Goal: Task Accomplishment & Management: Manage account settings

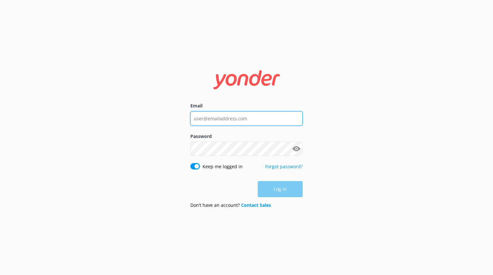
click at [234, 115] on input "Email" at bounding box center [246, 118] width 112 height 14
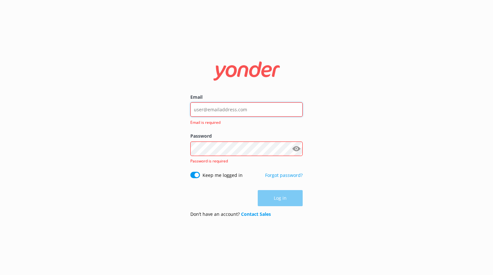
type input "[PERSON_NAME][EMAIL_ADDRESS][DOMAIN_NAME]"
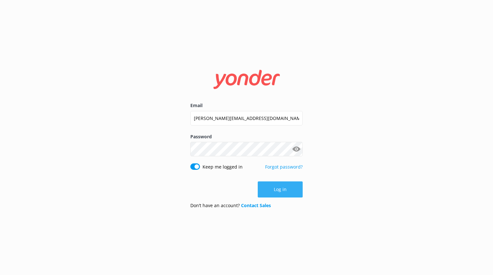
click at [291, 195] on button "Log in" at bounding box center [280, 189] width 45 height 16
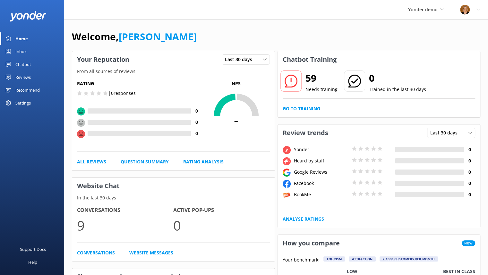
click at [24, 77] on div "Reviews" at bounding box center [22, 77] width 15 height 13
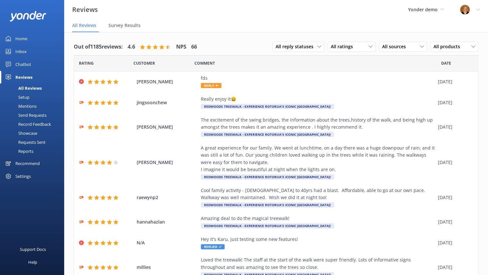
click at [26, 96] on div "Setup" at bounding box center [17, 96] width 26 height 9
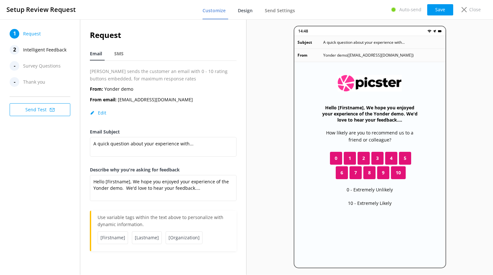
click at [249, 13] on span "Design" at bounding box center [245, 10] width 15 height 6
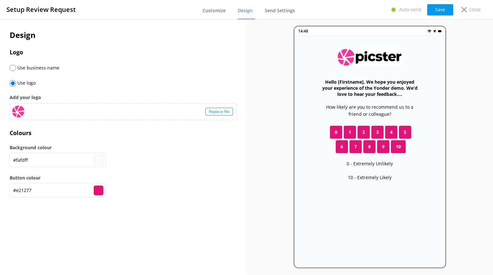
click at [225, 109] on div "Replace file" at bounding box center [220, 112] width 28 height 8
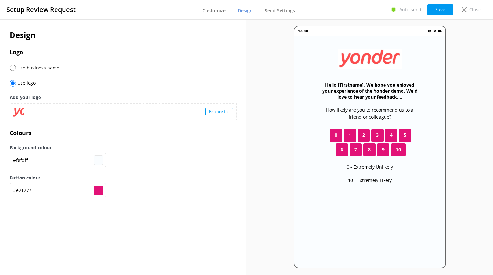
click at [97, 187] on input "#e21277" at bounding box center [99, 190] width 10 height 10
type input "#e2125b"
type input "#e21227"
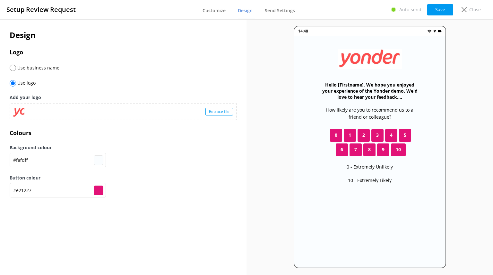
type input "#e21212"
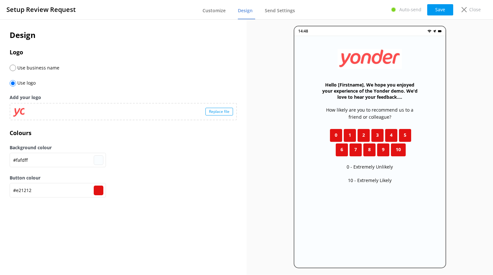
type input "#e84a4a"
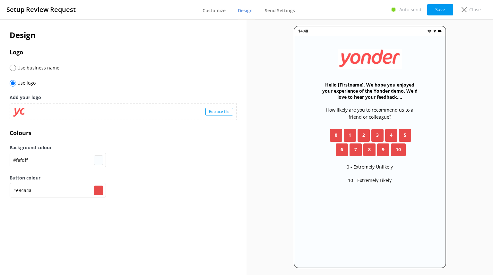
type input "#e84a4a"
click at [200, 191] on div "Button colour #e84a4a #e84a4a" at bounding box center [123, 189] width 227 height 31
click at [433, 12] on button "Save" at bounding box center [440, 9] width 26 height 11
click at [212, 14] on link "Customize" at bounding box center [216, 11] width 26 height 17
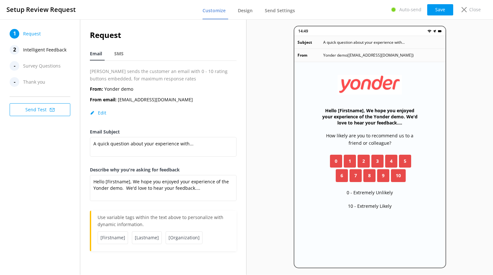
click at [47, 49] on span "Intelligent Feedback" at bounding box center [44, 50] width 43 height 10
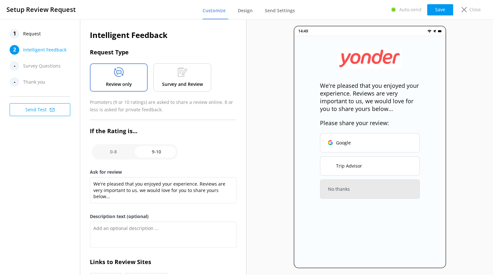
click at [186, 75] on icon at bounding box center [183, 72] width 10 height 10
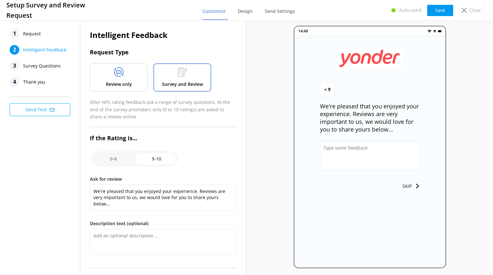
click at [44, 65] on span "Survey Questions" at bounding box center [42, 66] width 38 height 10
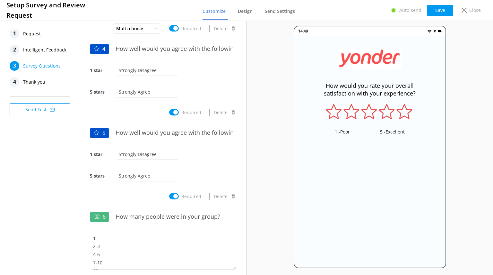
scroll to position [238, 0]
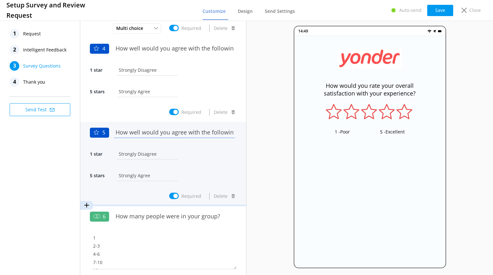
click at [142, 130] on input "How well would you agree with the following statement - The staff were very wel…" at bounding box center [174, 132] width 124 height 14
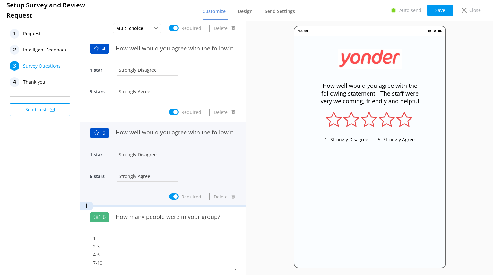
scroll to position [322, 0]
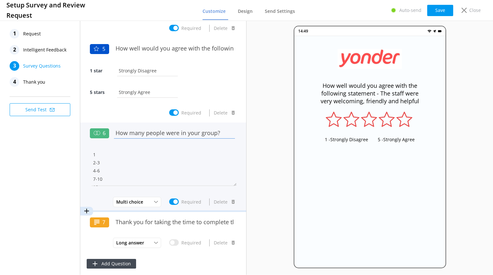
click at [149, 131] on input "How many people were in your group?" at bounding box center [174, 133] width 124 height 14
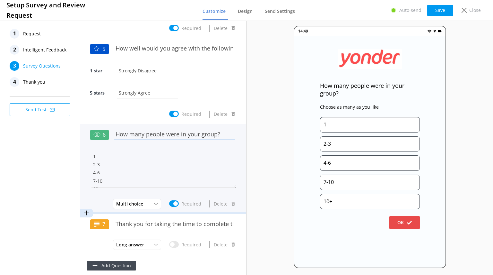
scroll to position [324, 0]
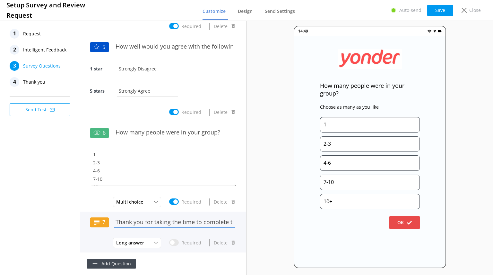
click at [149, 221] on input "Thank you for taking the time to complete this survey, is there any other feedb…" at bounding box center [174, 221] width 124 height 14
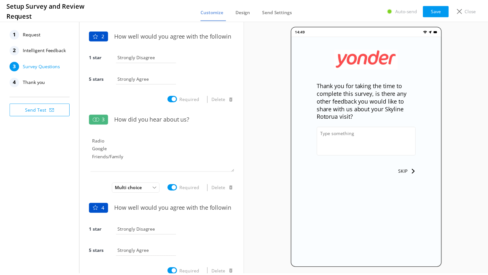
scroll to position [0, 0]
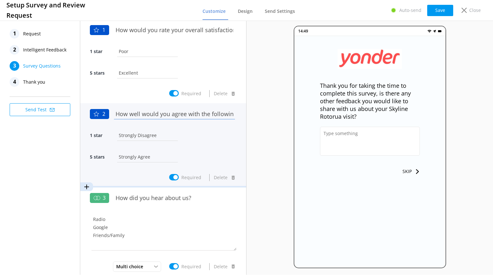
click at [145, 110] on input "How well would you agree with the following statement - The safety instructions…" at bounding box center [174, 113] width 124 height 14
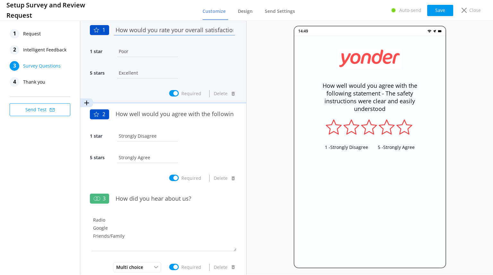
click at [149, 29] on input "How would you rate your overall satisfaction with your experience?" at bounding box center [174, 29] width 124 height 14
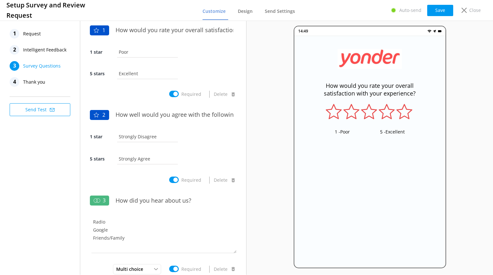
click at [39, 83] on span "Thank you" at bounding box center [34, 82] width 22 height 10
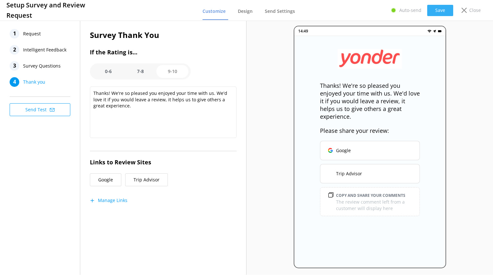
click at [444, 12] on button "Save" at bounding box center [440, 10] width 26 height 11
click at [465, 10] on icon at bounding box center [464, 10] width 5 height 5
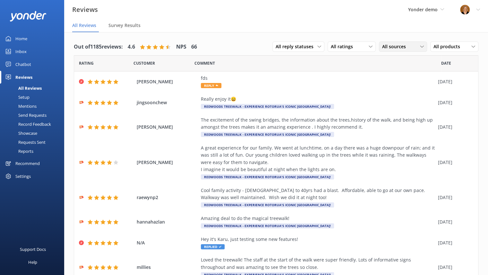
click at [412, 46] on div "All sources" at bounding box center [403, 46] width 45 height 7
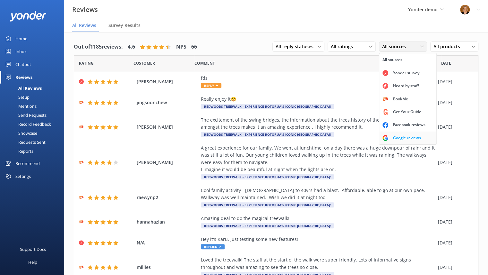
click at [396, 136] on div "Google reviews" at bounding box center [408, 138] width 38 height 6
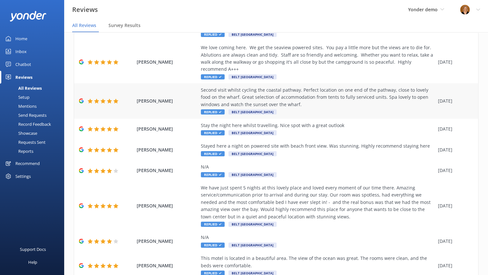
scroll to position [155, 0]
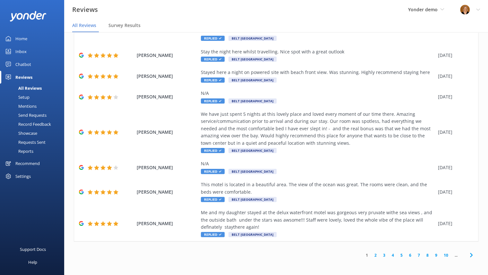
click at [372, 254] on link "2" at bounding box center [376, 255] width 9 height 6
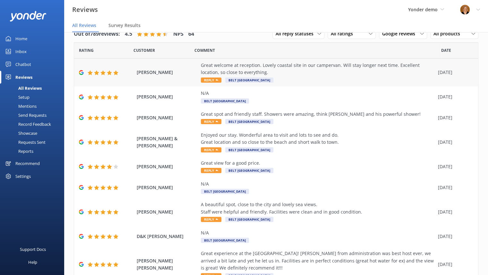
click at [212, 81] on span "Reply" at bounding box center [211, 79] width 21 height 5
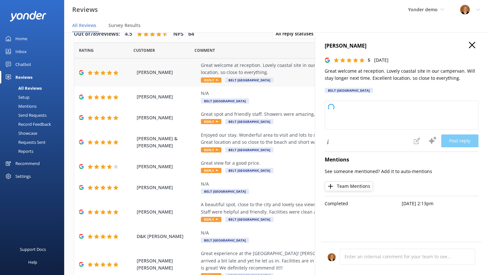
type textarea "Thank you so much for your wonderful feedback! We're delighted you enjoyed your…"
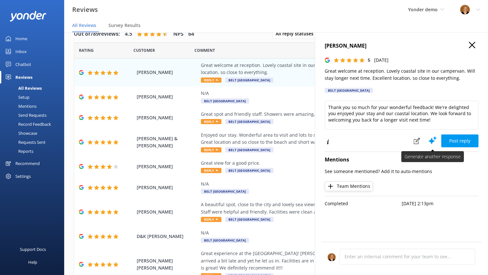
click at [431, 137] on icon at bounding box center [433, 140] width 10 height 10
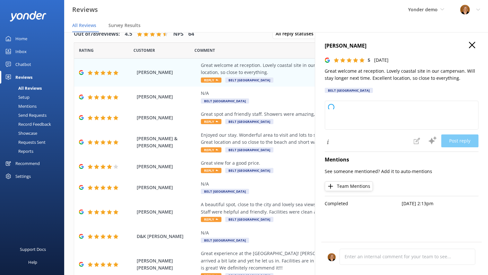
type textarea "Thank you so much for your wonderful feedback! We're delighted you enjoyed your…"
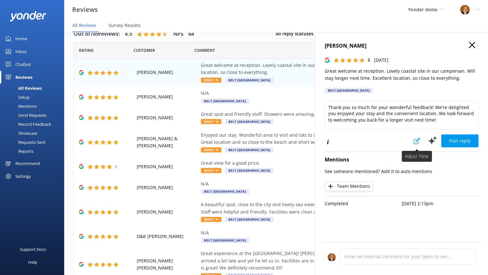
click at [419, 141] on use at bounding box center [417, 140] width 6 height 6
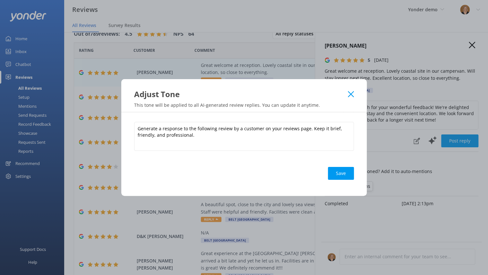
click at [351, 91] on icon at bounding box center [351, 94] width 6 height 6
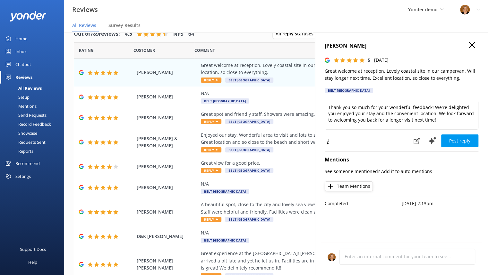
click at [474, 45] on icon "button" at bounding box center [472, 45] width 6 height 6
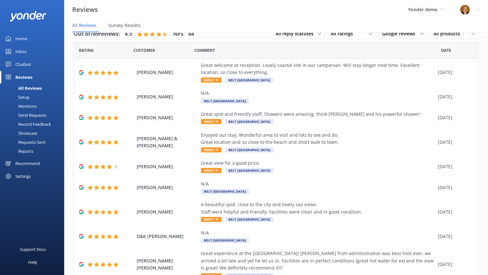
click at [31, 105] on div "Mentions" at bounding box center [20, 105] width 33 height 9
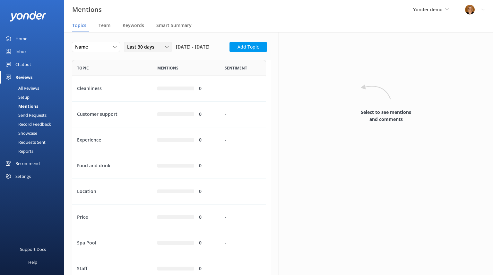
scroll to position [319, 189]
click at [168, 46] on icon at bounding box center [167, 47] width 4 height 4
click at [143, 112] on link "Custom" at bounding box center [152, 112] width 57 height 13
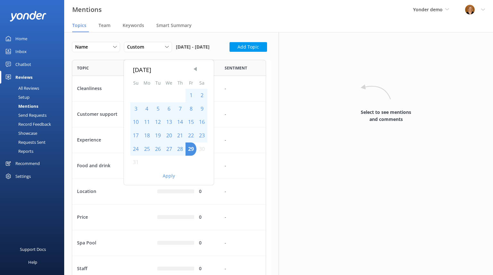
click at [193, 69] on span "Previous Month" at bounding box center [195, 69] width 6 height 6
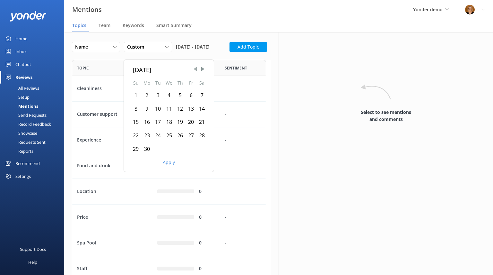
click at [193, 69] on span "Previous Month" at bounding box center [195, 69] width 6 height 6
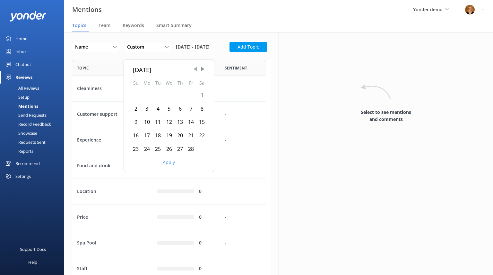
click at [193, 69] on span "Previous Month" at bounding box center [195, 69] width 6 height 6
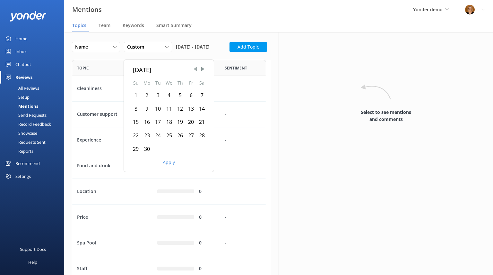
click at [193, 69] on span "Previous Month" at bounding box center [195, 69] width 6 height 6
click at [147, 136] on div "22" at bounding box center [146, 135] width 11 height 13
click at [169, 162] on button "Apply" at bounding box center [169, 162] width 12 height 4
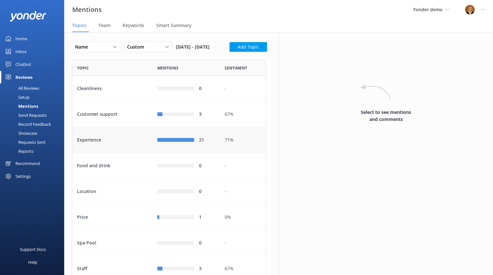
click at [122, 153] on div "Experience" at bounding box center [112, 140] width 80 height 26
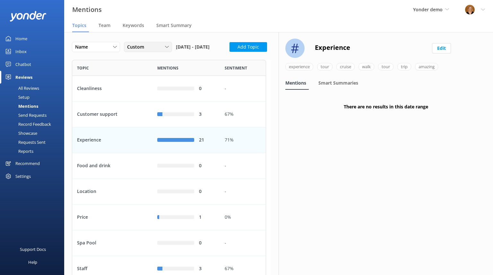
click at [165, 49] on div "Custom" at bounding box center [148, 46] width 45 height 7
click at [156, 71] on link "Last 30 days" at bounding box center [152, 73] width 57 height 13
click at [97, 101] on div "Cleanliness" at bounding box center [112, 89] width 80 height 26
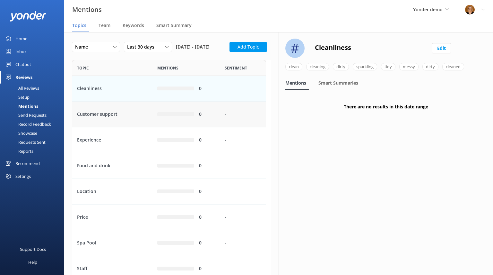
click at [108, 127] on div "Customer support" at bounding box center [112, 114] width 80 height 26
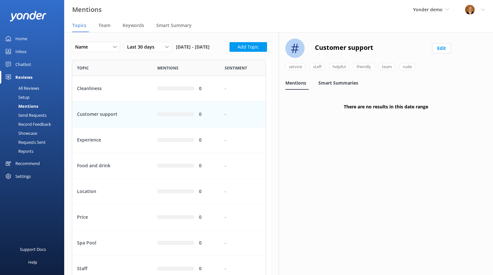
click at [330, 82] on span "Smart Summaries" at bounding box center [339, 83] width 40 height 6
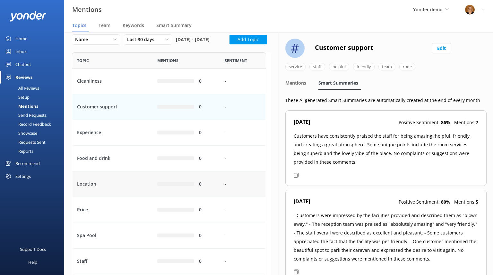
scroll to position [2, 0]
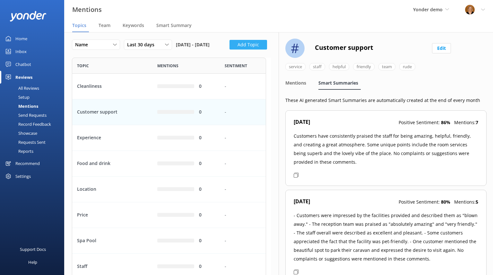
click at [230, 49] on button "Add Topic" at bounding box center [249, 45] width 38 height 10
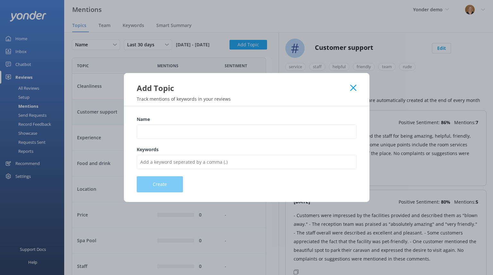
click at [354, 87] on use at bounding box center [353, 87] width 6 height 6
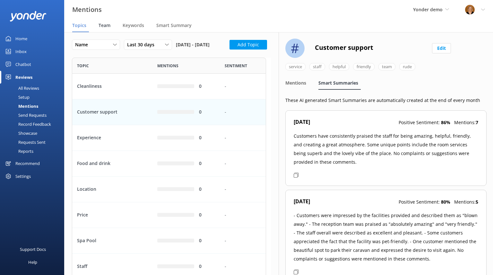
click at [104, 26] on span "Team" at bounding box center [105, 25] width 12 height 6
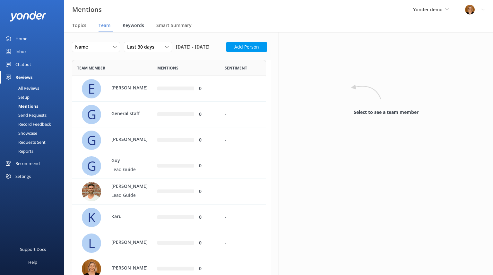
click at [136, 23] on span "Keywords" at bounding box center [134, 25] width 22 height 6
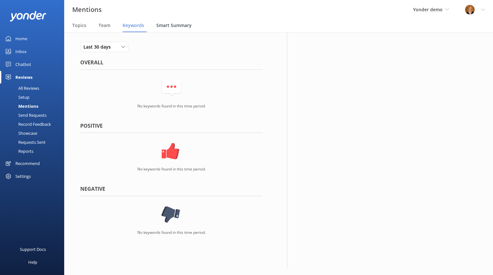
click at [177, 23] on span "Smart Summary" at bounding box center [173, 25] width 35 height 6
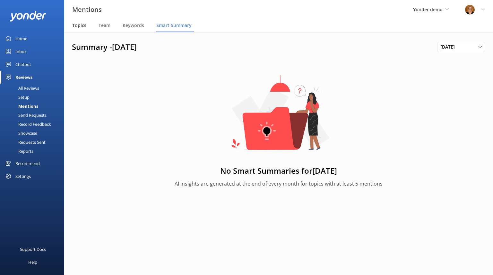
click at [79, 26] on span "Topics" at bounding box center [79, 25] width 14 height 6
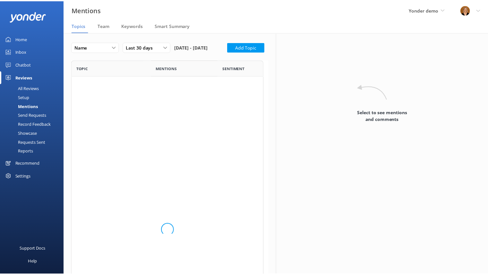
scroll to position [319, 189]
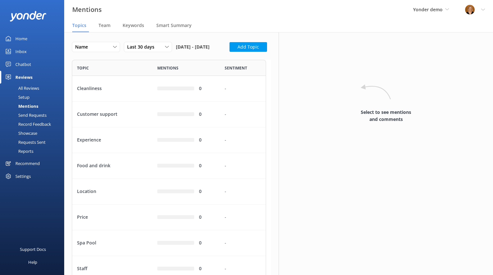
click at [33, 88] on div "All Reviews" at bounding box center [21, 87] width 35 height 9
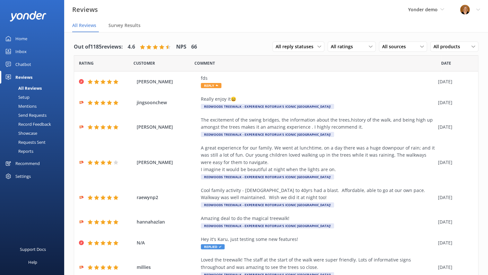
click at [31, 150] on div "Reports" at bounding box center [19, 150] width 30 height 9
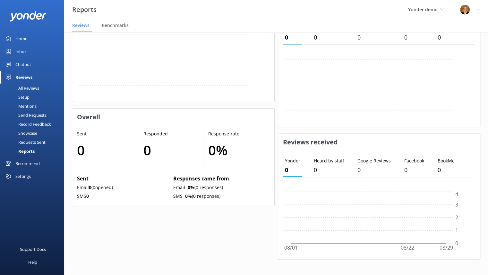
scroll to position [254, 0]
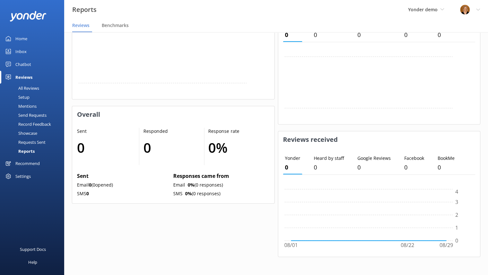
click at [26, 95] on div "Setup" at bounding box center [17, 96] width 26 height 9
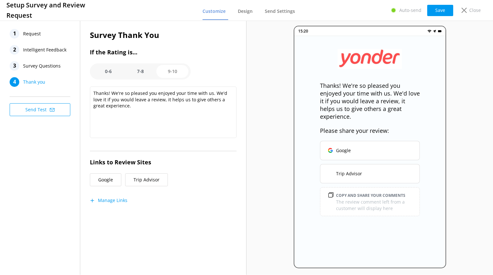
click at [36, 34] on span "Request" at bounding box center [32, 34] width 18 height 10
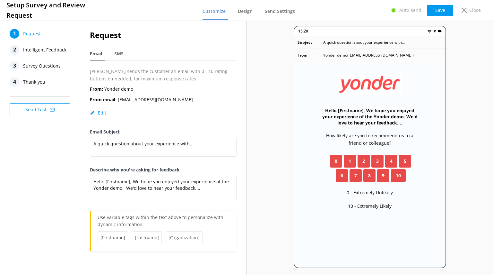
click at [46, 49] on span "Intelligent Feedback" at bounding box center [44, 50] width 43 height 10
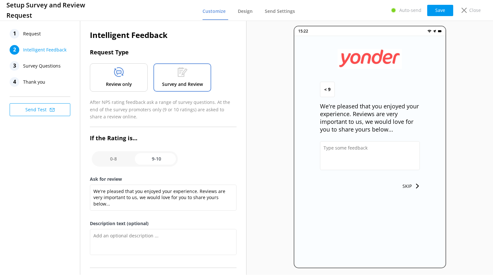
click at [38, 66] on span "Survey Questions" at bounding box center [42, 66] width 38 height 10
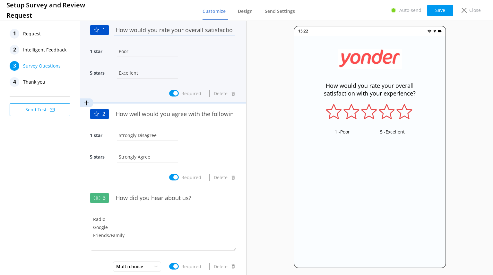
click at [155, 29] on input "How would you rate your overall satisfaction with your experience?" at bounding box center [174, 29] width 124 height 14
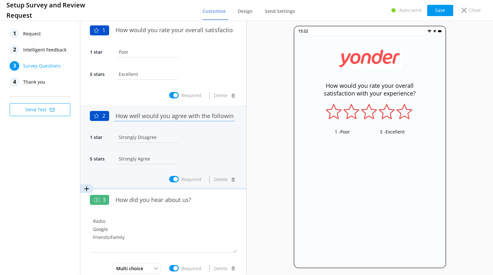
click at [151, 113] on input "How well would you agree with the following statement - The safety instructions…" at bounding box center [174, 115] width 124 height 14
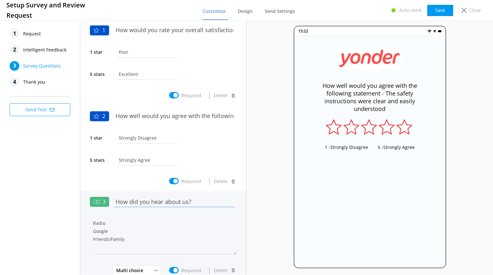
click at [145, 199] on input "How did you hear about us?" at bounding box center [174, 201] width 124 height 14
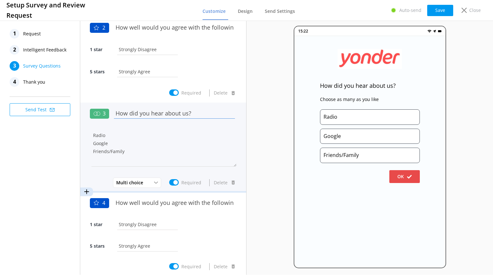
scroll to position [107, 0]
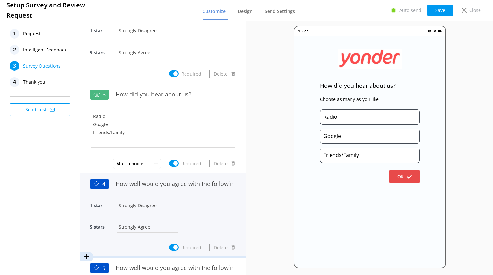
click at [154, 187] on input "How well would you agree with the following statement - The site was very clean" at bounding box center [174, 183] width 124 height 14
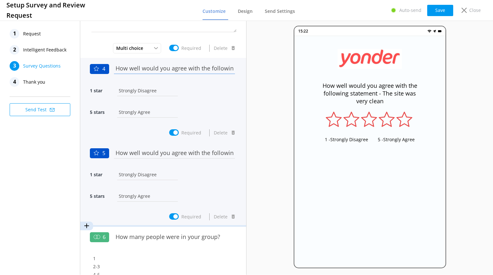
scroll to position [223, 0]
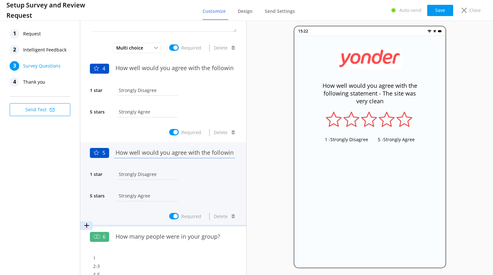
click at [156, 151] on input "How well would you agree with the following statement - The staff were very wel…" at bounding box center [174, 152] width 124 height 14
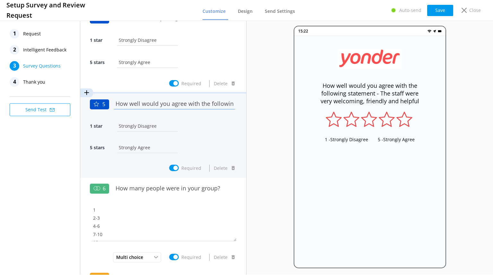
scroll to position [328, 0]
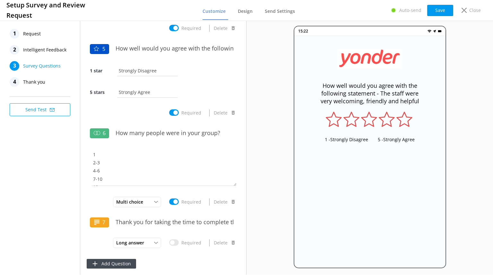
click at [38, 79] on span "Thank you" at bounding box center [34, 82] width 22 height 10
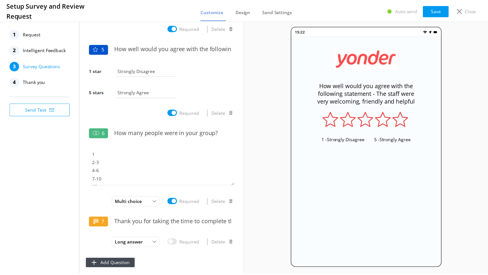
scroll to position [0, 0]
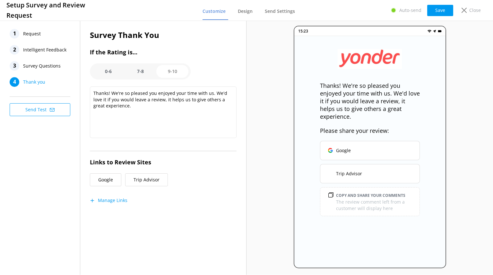
click at [34, 32] on span "Request" at bounding box center [32, 34] width 18 height 10
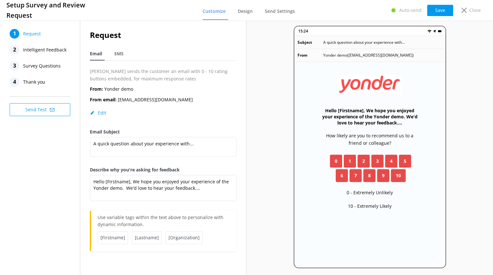
click at [39, 80] on span "Thank you" at bounding box center [34, 82] width 22 height 10
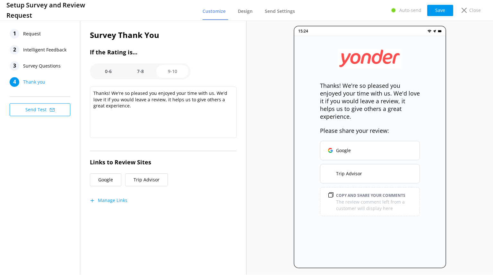
click at [140, 72] on option "7-8" at bounding box center [140, 71] width 32 height 13
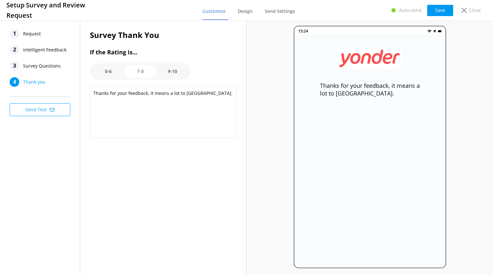
click at [107, 70] on option "0-6" at bounding box center [108, 71] width 32 height 13
click at [176, 74] on option "9-10" at bounding box center [172, 71] width 32 height 13
type textarea "Thanks! We're so pleased you enjoyed your time with us. We'd love it if you wou…"
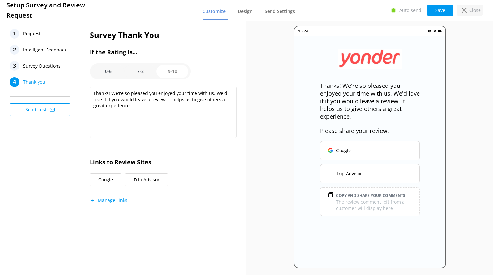
click at [463, 13] on div "Close" at bounding box center [470, 10] width 26 height 11
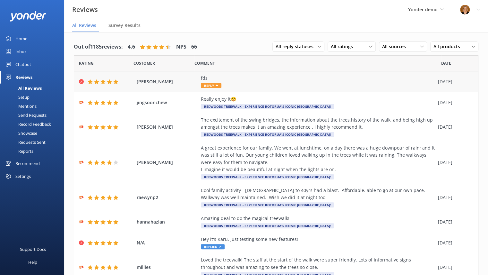
click at [278, 77] on div "fds" at bounding box center [318, 77] width 234 height 7
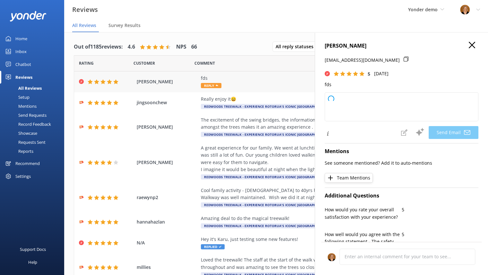
type textarea "Thank you so much for your 5-star rating, [PERSON_NAME]! We appreciate your sup…"
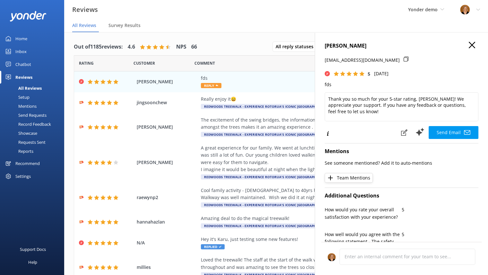
click at [469, 44] on use "button" at bounding box center [472, 45] width 6 height 6
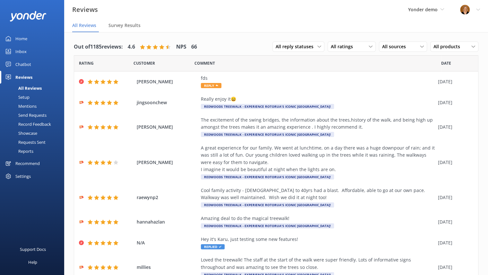
click at [28, 96] on div "Setup" at bounding box center [17, 96] width 26 height 9
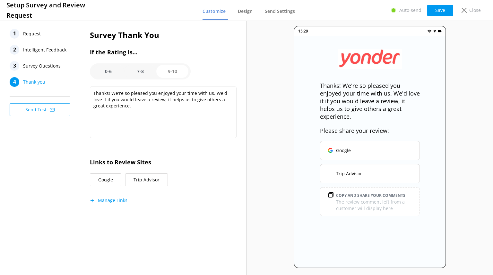
click at [35, 33] on span "Request" at bounding box center [32, 34] width 18 height 10
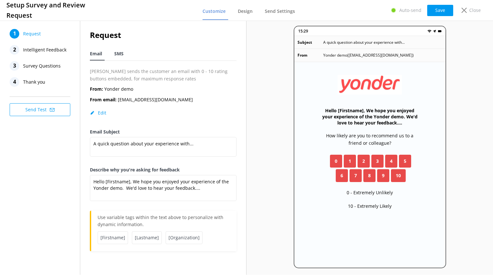
click at [115, 56] on span "SMS" at bounding box center [118, 53] width 9 height 6
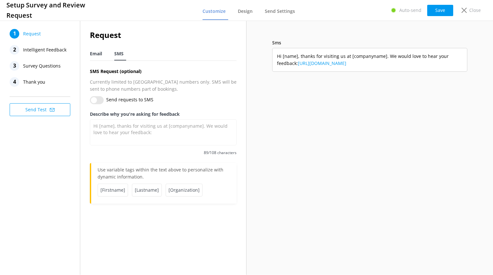
click at [98, 54] on span "Email" at bounding box center [96, 53] width 12 height 6
type textarea "Hello [Firstname], We hope you enjoyed your experience of the Yonder demo. We'd…"
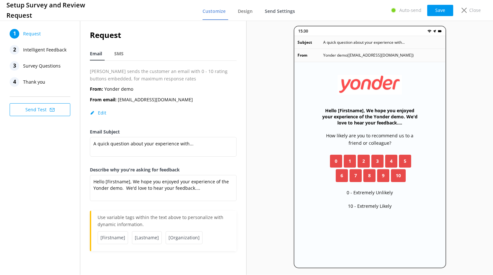
click at [281, 9] on span "Send Settings" at bounding box center [280, 11] width 30 height 6
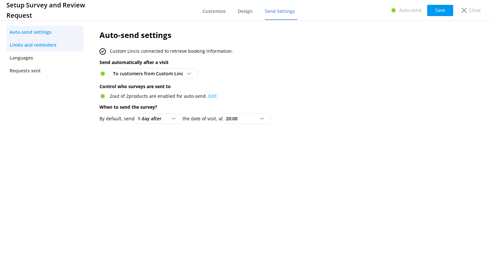
click at [42, 45] on span "Limits and reminders" at bounding box center [33, 44] width 47 height 7
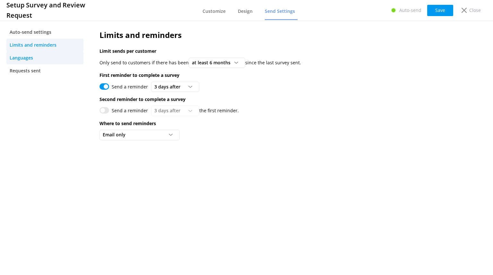
click at [46, 57] on link "Languages" at bounding box center [44, 57] width 77 height 13
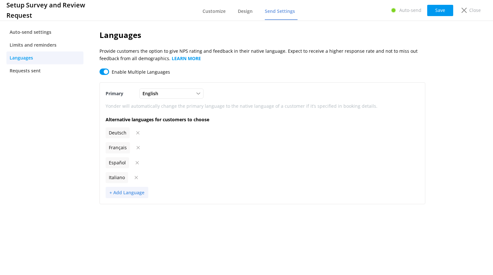
click at [110, 194] on button "+ Add Language" at bounding box center [127, 192] width 43 height 11
click at [85, 197] on nav "Auto-send settings Limits and reminders Languages Requests sent" at bounding box center [45, 146] width 90 height 255
click at [112, 194] on button "+ Add Language" at bounding box center [127, 192] width 43 height 11
click at [96, 203] on div "Languages Provide customers the option to give NPS rating and feedback in their…" at bounding box center [262, 116] width 345 height 194
click at [29, 31] on span "Auto-send settings" at bounding box center [31, 32] width 42 height 7
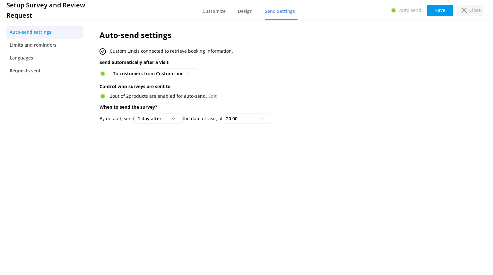
click at [465, 13] on div "Close" at bounding box center [470, 10] width 26 height 11
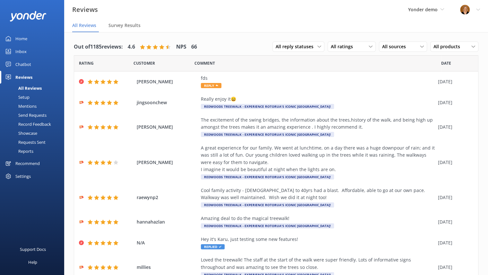
click at [25, 94] on div "Setup" at bounding box center [17, 96] width 26 height 9
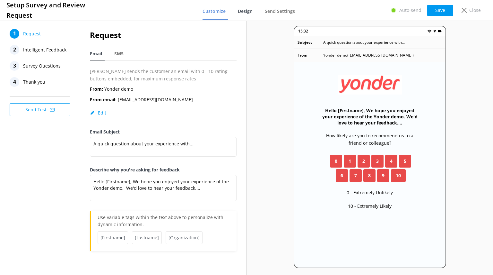
click at [241, 11] on span "Design" at bounding box center [245, 11] width 15 height 6
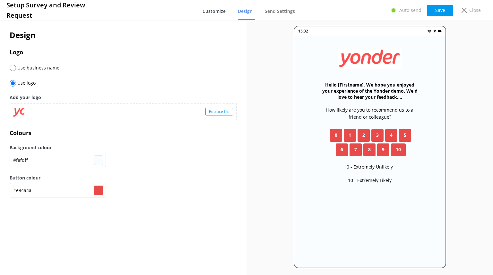
click at [213, 11] on span "Customize" at bounding box center [214, 11] width 23 height 6
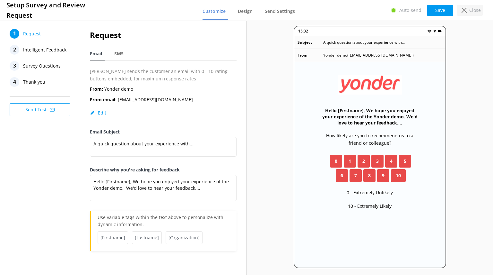
click at [466, 8] on use at bounding box center [464, 10] width 5 height 5
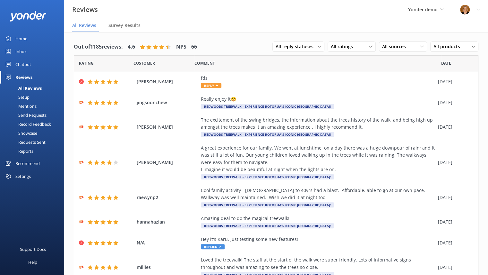
click at [444, 8] on div "Yonder demo Yonder Yonder demo Rocket Skydive Lockdown Tours (Wherewolf) Demo A…" at bounding box center [426, 9] width 52 height 19
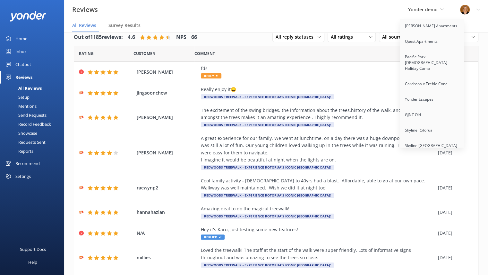
scroll to position [10, 0]
click at [442, 10] on icon at bounding box center [443, 9] width 4 height 4
